Goal: Information Seeking & Learning: Learn about a topic

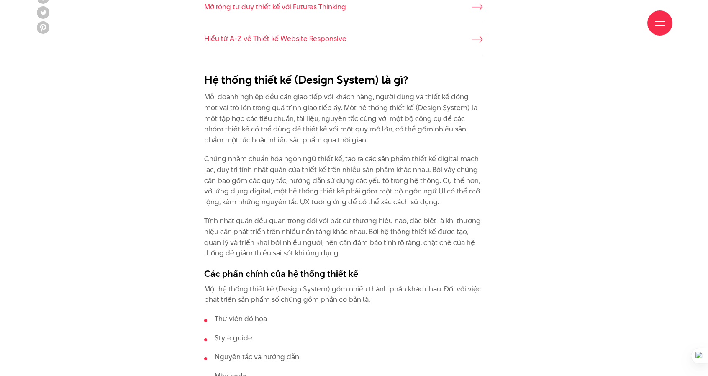
scroll to position [796, 0]
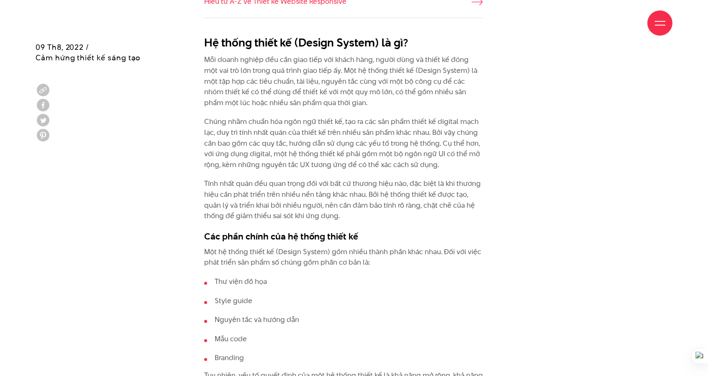
drag, startPoint x: 201, startPoint y: 23, endPoint x: 407, endPoint y: 24, distance: 206.4
click at [407, 24] on div "Giới thiệu Dự án Dịch vụ Góc nhìn Liên hệ" at bounding box center [354, 23] width 637 height 46
click at [251, 20] on div "Giới thiệu Dự án Dịch vụ Góc nhìn Liên hệ" at bounding box center [354, 23] width 637 height 46
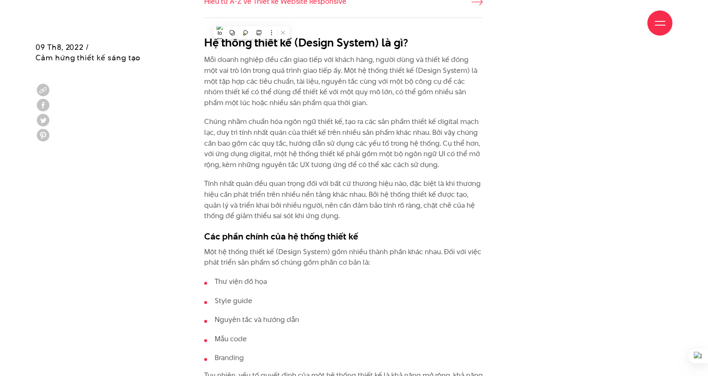
click at [195, 22] on div "Giới thiệu Dự án Dịch vụ Góc nhìn Liên hệ" at bounding box center [354, 23] width 637 height 46
drag, startPoint x: 201, startPoint y: 27, endPoint x: 402, endPoint y: 22, distance: 201.4
click at [357, 22] on div "Giới thiệu Dự án Dịch vụ Góc nhìn Liên hệ" at bounding box center [354, 23] width 637 height 46
drag, startPoint x: 398, startPoint y: 24, endPoint x: 391, endPoint y: 31, distance: 10.1
click at [397, 24] on div "Giới thiệu Dự án Dịch vụ Góc nhìn Liên hệ" at bounding box center [354, 23] width 637 height 46
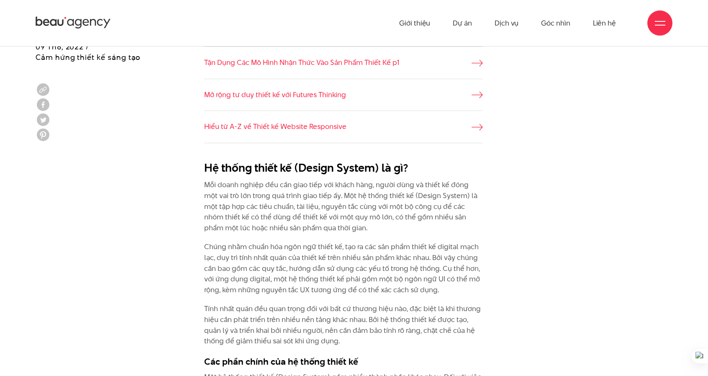
scroll to position [670, 0]
click at [301, 160] on h2 "Hệ thống thiết kế (Design System) là gì?" at bounding box center [343, 168] width 279 height 16
drag, startPoint x: 301, startPoint y: 157, endPoint x: 252, endPoint y: 151, distance: 49.3
click at [252, 160] on h2 "Hệ thống thiết kế (Design System) là gì?" at bounding box center [343, 168] width 279 height 16
click at [245, 160] on h2 "Hệ thống thiết kế (Design System) là gì?" at bounding box center [343, 168] width 279 height 16
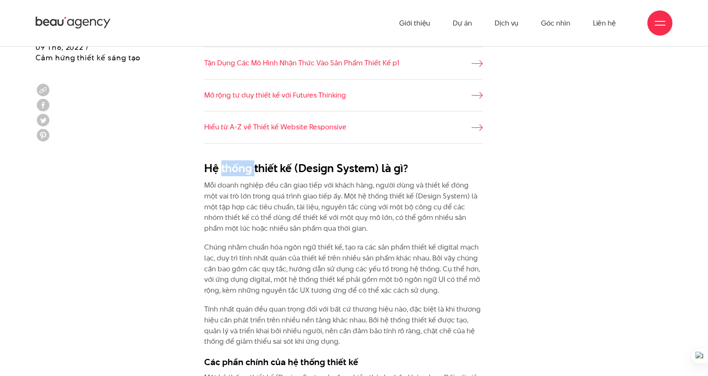
click at [245, 160] on h2 "Hệ thống thiết kế (Design System) là gì?" at bounding box center [343, 168] width 279 height 16
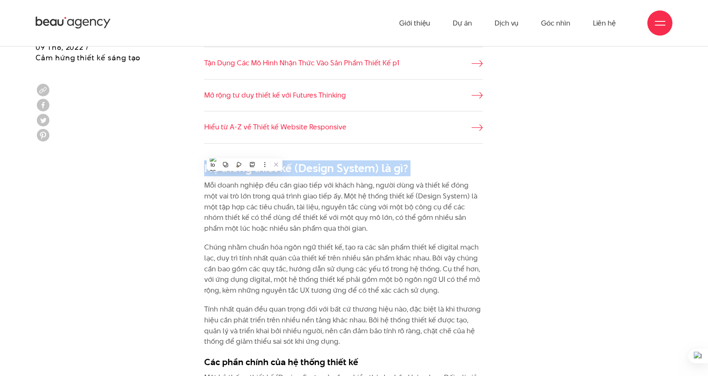
click at [245, 160] on h2 "Hệ thống thiết kế (Design System) là gì?" at bounding box center [343, 168] width 279 height 16
copy div "Hệ thống thiết kế (Design System) là gì?"
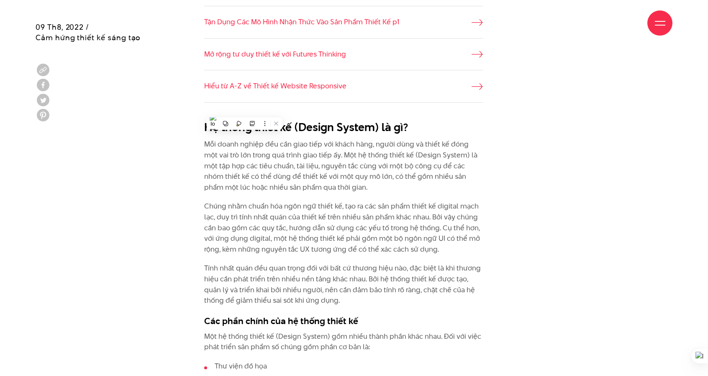
scroll to position [712, 0]
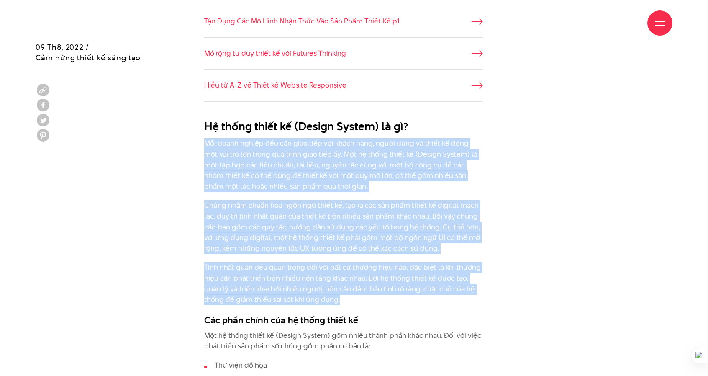
drag, startPoint x: 241, startPoint y: 128, endPoint x: 494, endPoint y: 282, distance: 296.5
copy div "Lor ipsum dolors ame con adip elit sed doeiu temp, incid utla et dolor ma aliq …"
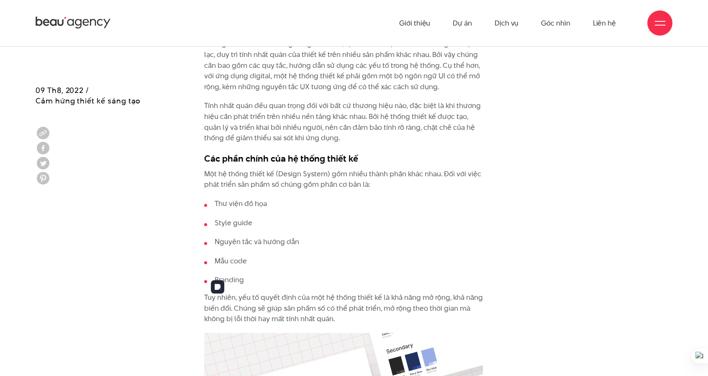
scroll to position [837, 0]
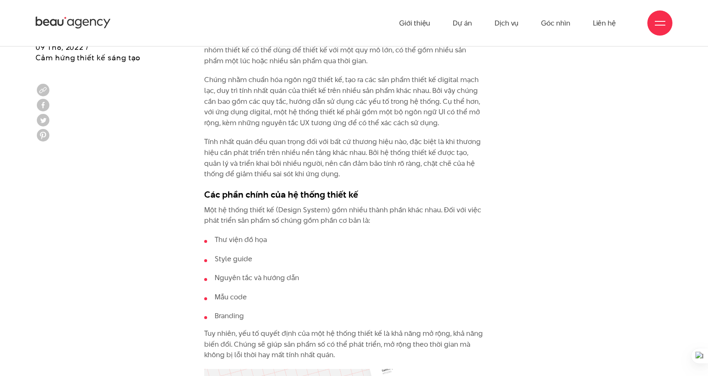
click at [242, 254] on li "Style guide" at bounding box center [343, 259] width 279 height 11
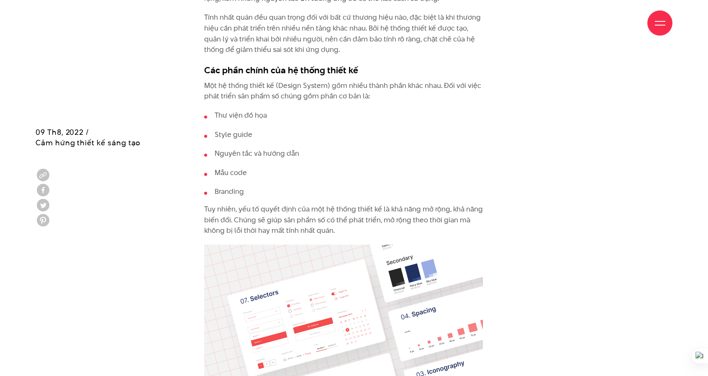
scroll to position [921, 0]
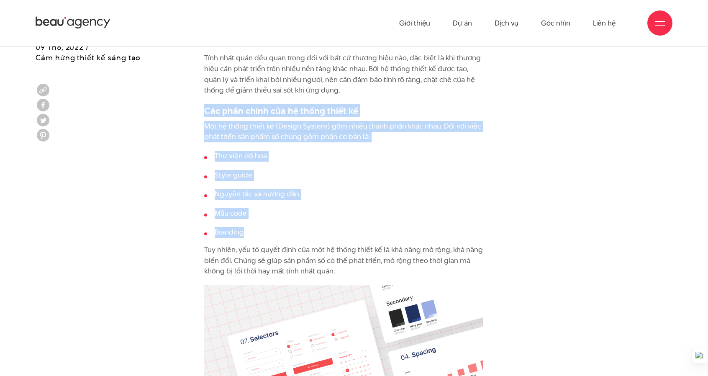
drag, startPoint x: 203, startPoint y: 91, endPoint x: 311, endPoint y: 207, distance: 158.5
copy div "Các phần chính của hệ thống thiết kế Một hệ thống thiết kế (Design System) gồm …"
click at [306, 104] on h3 "Các phần chính của hệ thống thiết kế" at bounding box center [343, 110] width 279 height 13
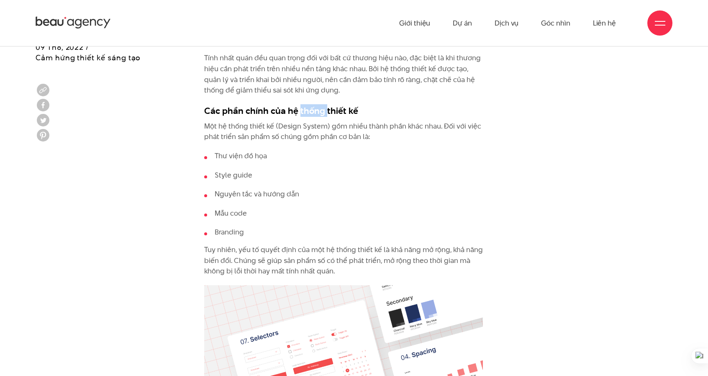
click at [306, 104] on h3 "Các phần chính của hệ thống thiết kế" at bounding box center [343, 110] width 279 height 13
click at [327, 121] on p "Một hệ thống thiết kế (Design System) gồm nhiều thành phần khác nhau. Đối với v…" at bounding box center [343, 131] width 279 height 21
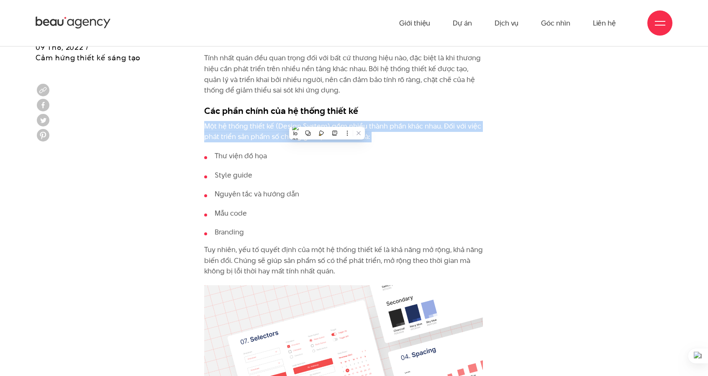
click at [327, 121] on p "Một hệ thống thiết kế (Design System) gồm nhiều thành phần khác nhau. Đối với v…" at bounding box center [343, 131] width 279 height 21
copy div "Một hệ thống thiết kế (Design System) gồm nhiều thành phần khác nhau. Đối với v…"
click at [214, 151] on li "Thư viện đồ họa" at bounding box center [343, 156] width 279 height 11
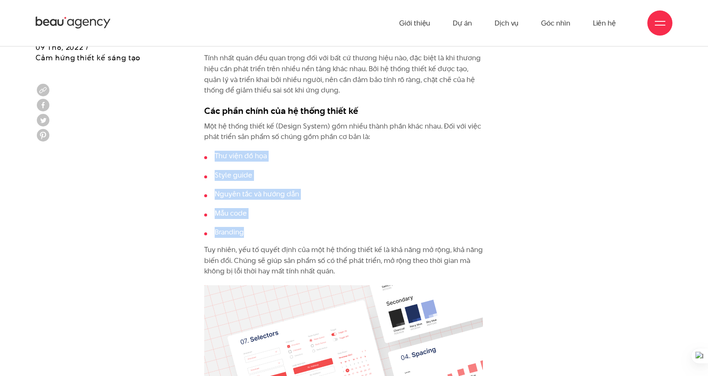
drag, startPoint x: 210, startPoint y: 134, endPoint x: 356, endPoint y: 216, distance: 168.0
copy ul "Thư viện đồ họa Style guide Nguyên tắc và hướng dẫn Mẫu code Branding"
click at [343, 208] on li "Mẫu code" at bounding box center [343, 213] width 279 height 11
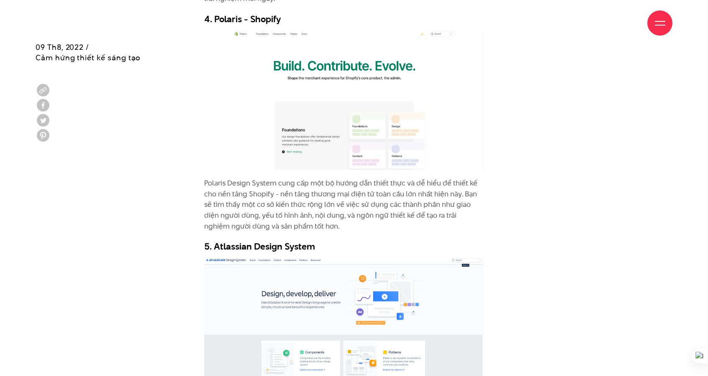
scroll to position [2973, 0]
